Goal: Task Accomplishment & Management: Manage account settings

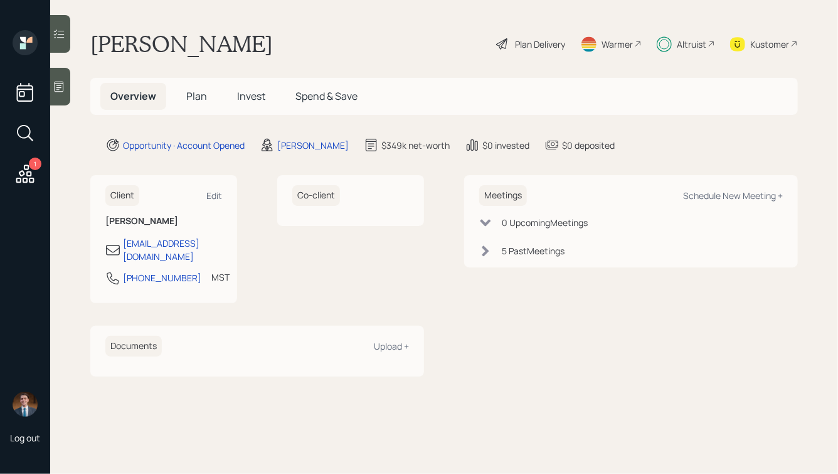
click at [27, 176] on icon at bounding box center [25, 173] width 23 height 23
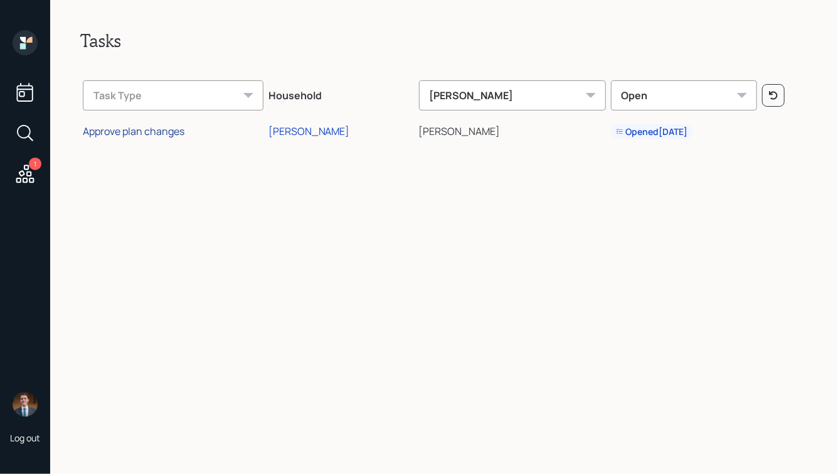
click at [144, 134] on div "Approve plan changes" at bounding box center [134, 131] width 102 height 14
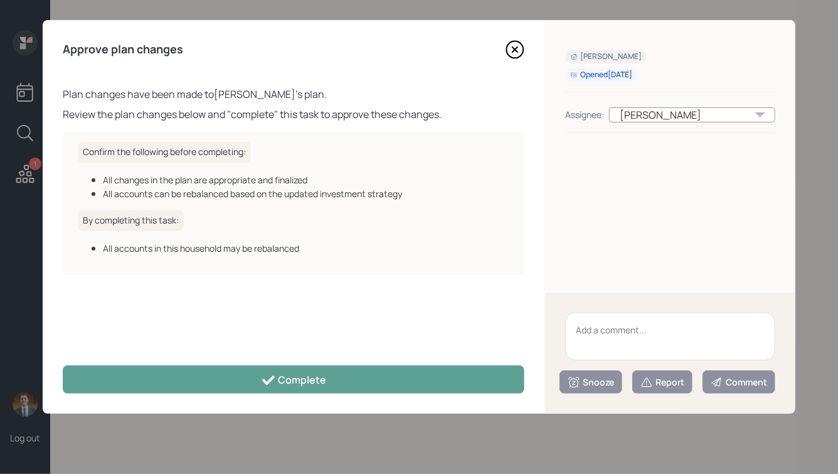
click at [620, 341] on textarea at bounding box center [670, 336] width 210 height 48
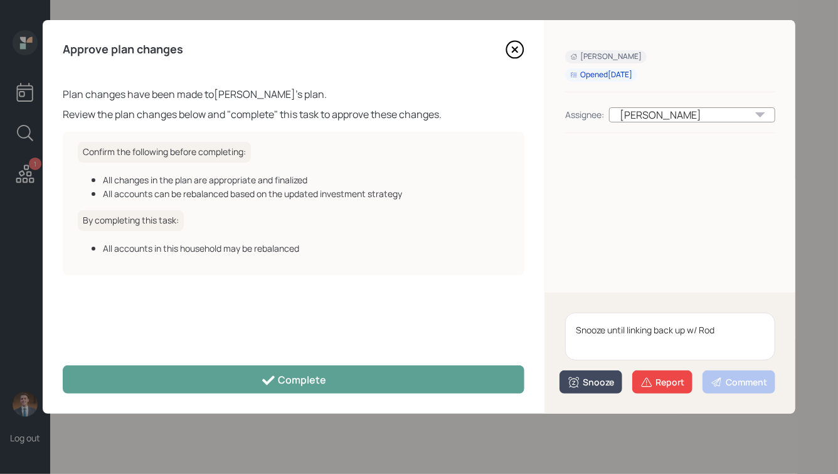
type textarea "Snooze until linking back up w/ Rod"
click at [600, 385] on div "Snooze" at bounding box center [591, 382] width 46 height 13
click at [588, 351] on button "2 weeks" at bounding box center [590, 354] width 61 height 24
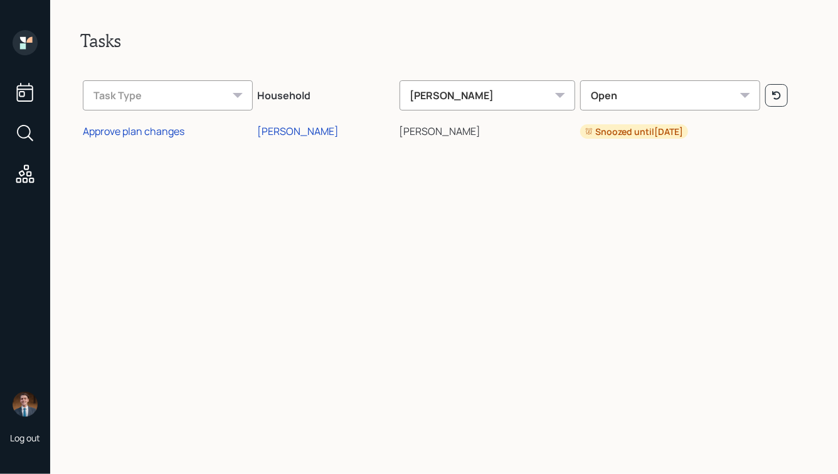
click at [26, 95] on icon at bounding box center [25, 92] width 23 height 23
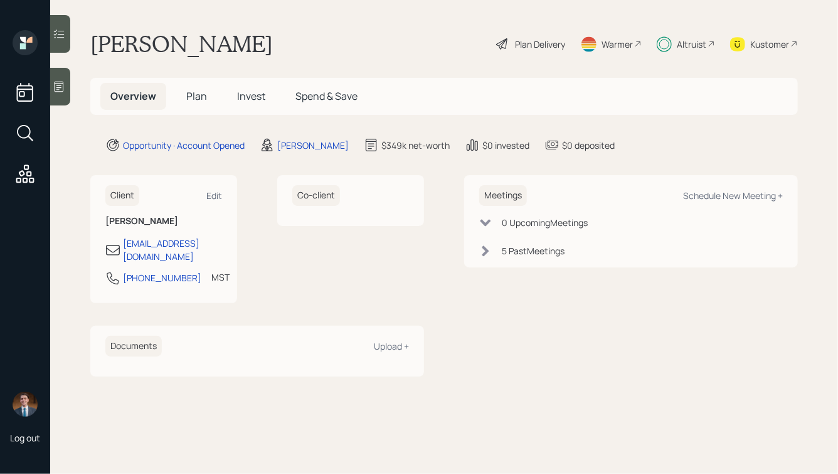
click at [243, 97] on span "Invest" at bounding box center [251, 96] width 28 height 14
